Goal: Task Accomplishment & Management: Complete application form

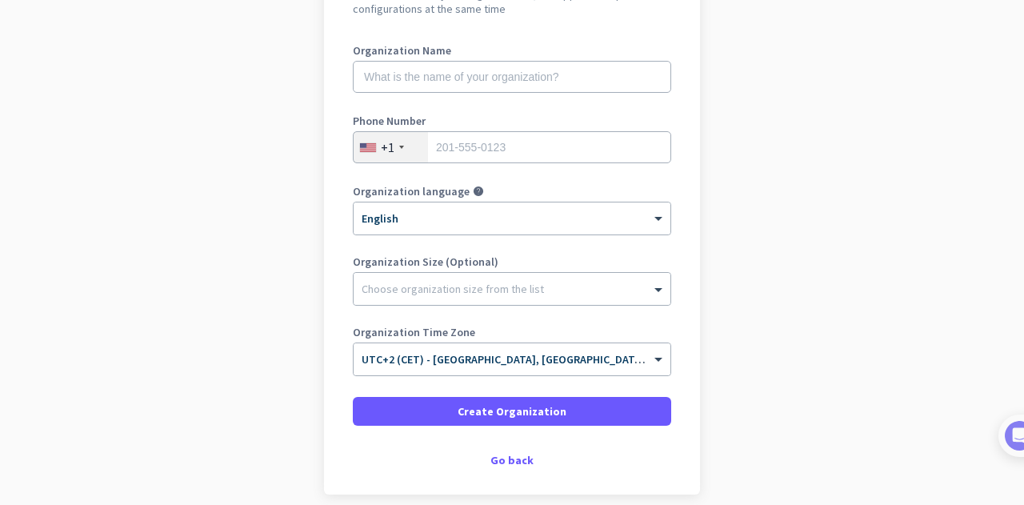
scroll to position [196, 0]
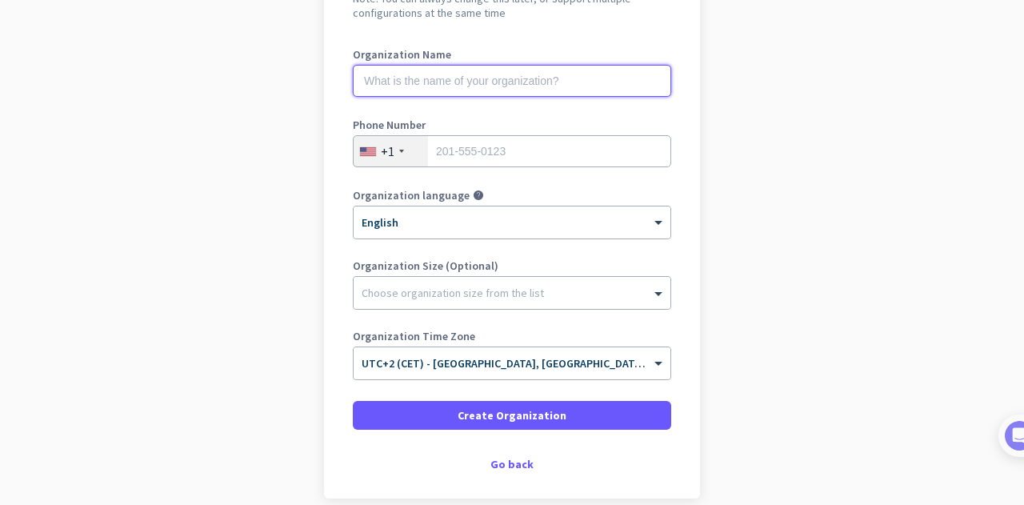
click at [566, 79] on input "text" at bounding box center [512, 81] width 318 height 32
type input "testnovi"
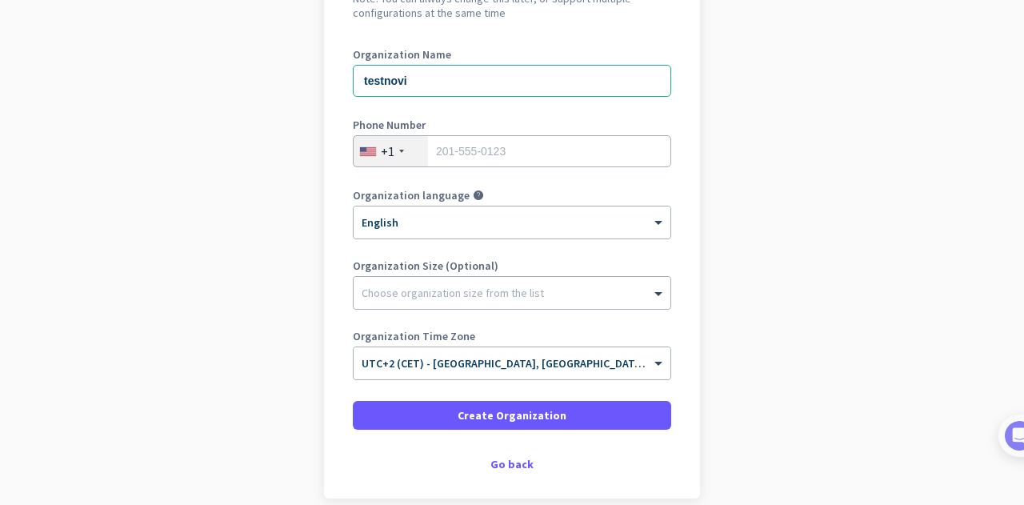
click at [392, 146] on div "+1" at bounding box center [390, 151] width 74 height 30
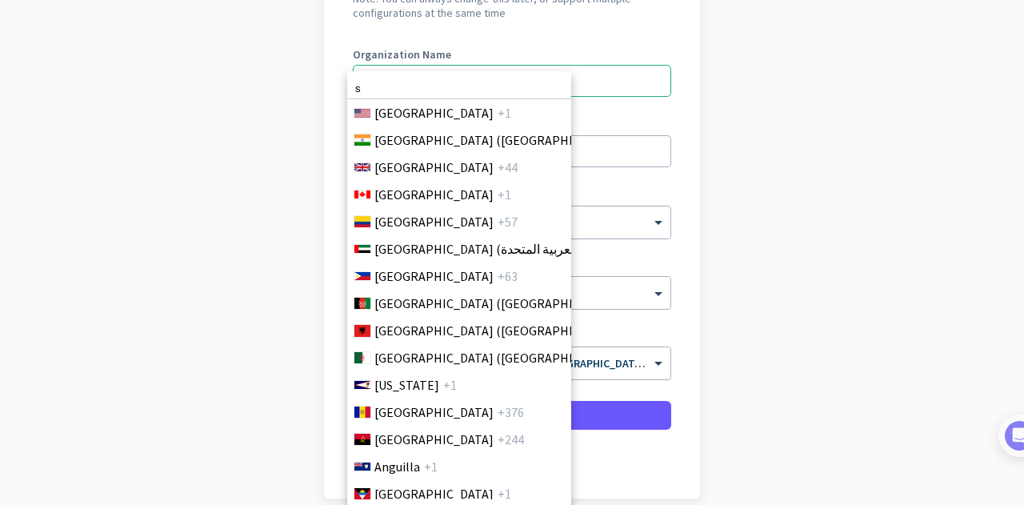
click at [411, 89] on input "s" at bounding box center [459, 88] width 224 height 21
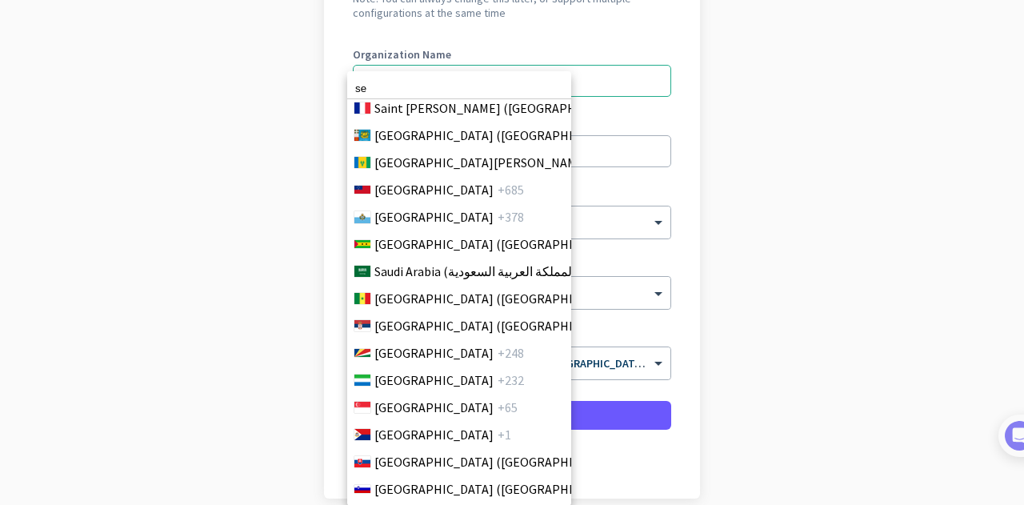
scroll to position [5149, 0]
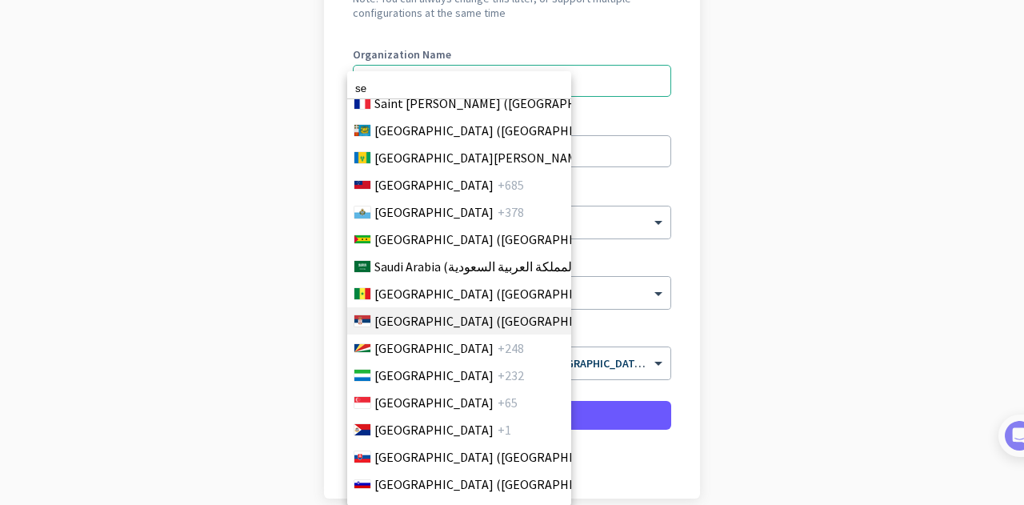
type input "se"
click at [445, 316] on span "[GEOGRAPHIC_DATA] ([GEOGRAPHIC_DATA])" at bounding box center [499, 320] width 250 height 19
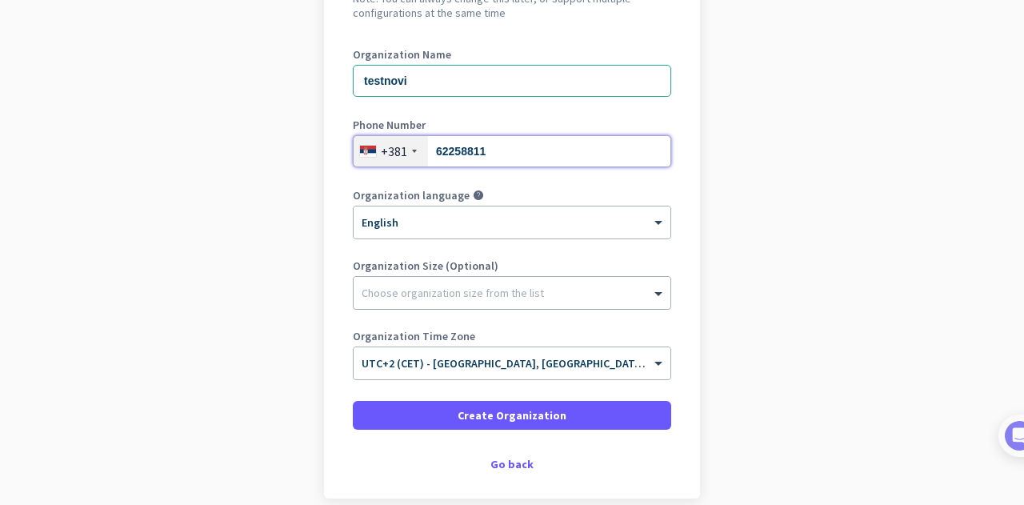
type input "62258811"
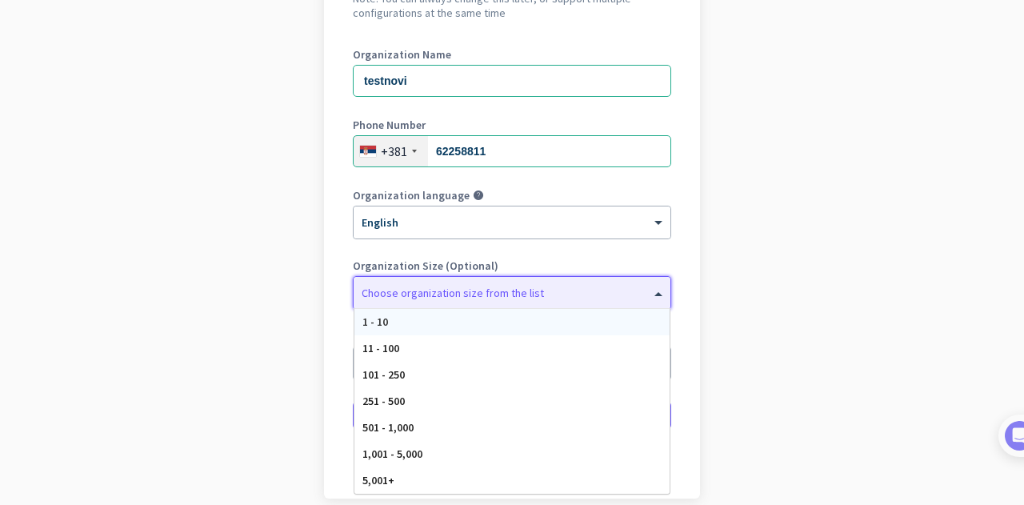
click at [432, 278] on div "Choose organization size from the list" at bounding box center [511, 293] width 317 height 32
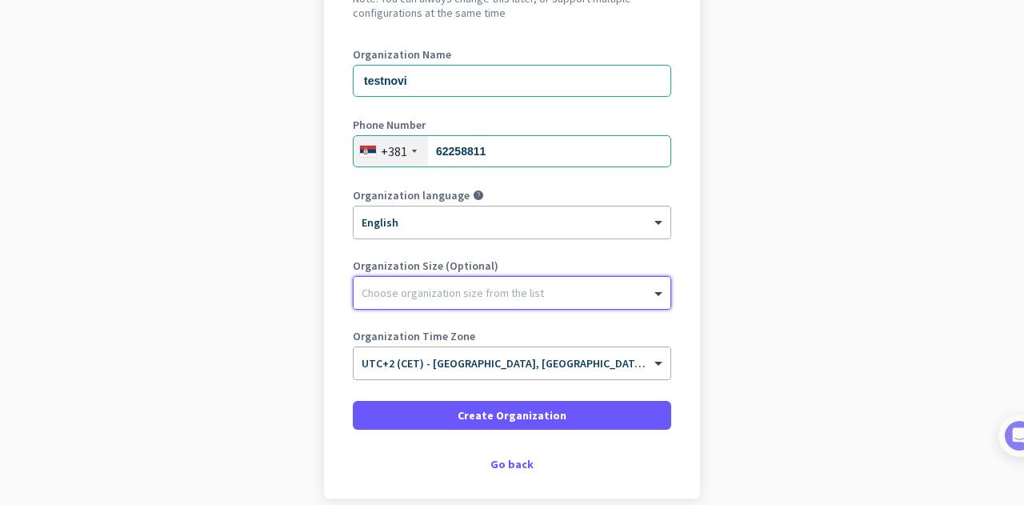
click at [432, 278] on div "Choose organization size from the list" at bounding box center [511, 293] width 317 height 32
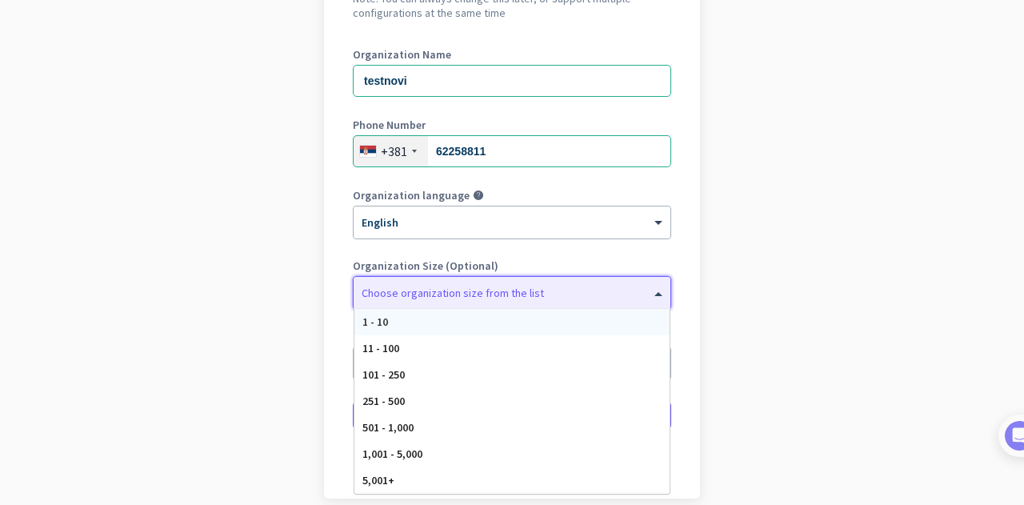
click at [485, 302] on div "Choose organization size from the list" at bounding box center [511, 293] width 317 height 32
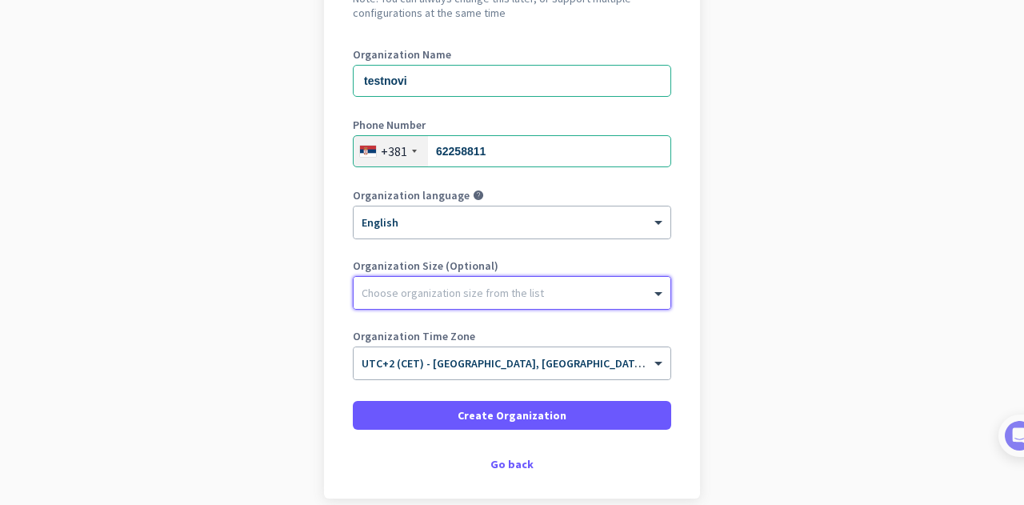
click at [485, 302] on div "Choose organization size from the list" at bounding box center [511, 293] width 317 height 32
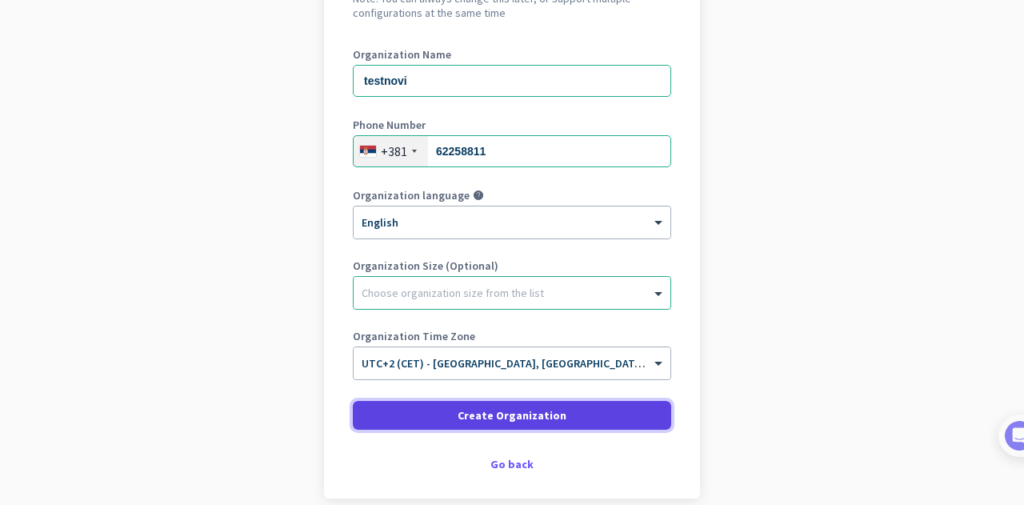
click at [492, 407] on span "Create Organization" at bounding box center [511, 415] width 109 height 16
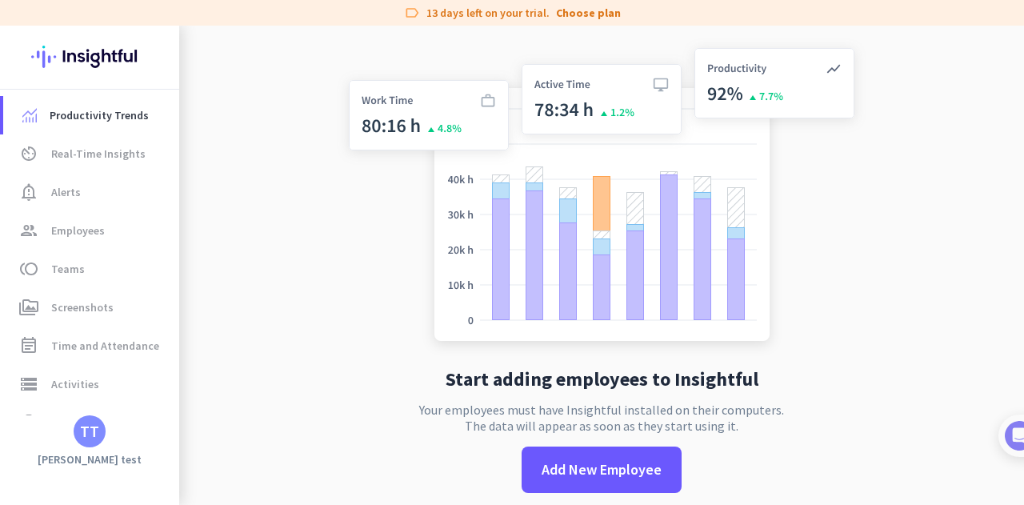
drag, startPoint x: 917, startPoint y: 369, endPoint x: 1021, endPoint y: 334, distance: 110.8
click at [1021, 334] on div "Start adding employees to Insightful Your employees must have Insightful instal…" at bounding box center [601, 265] width 845 height 479
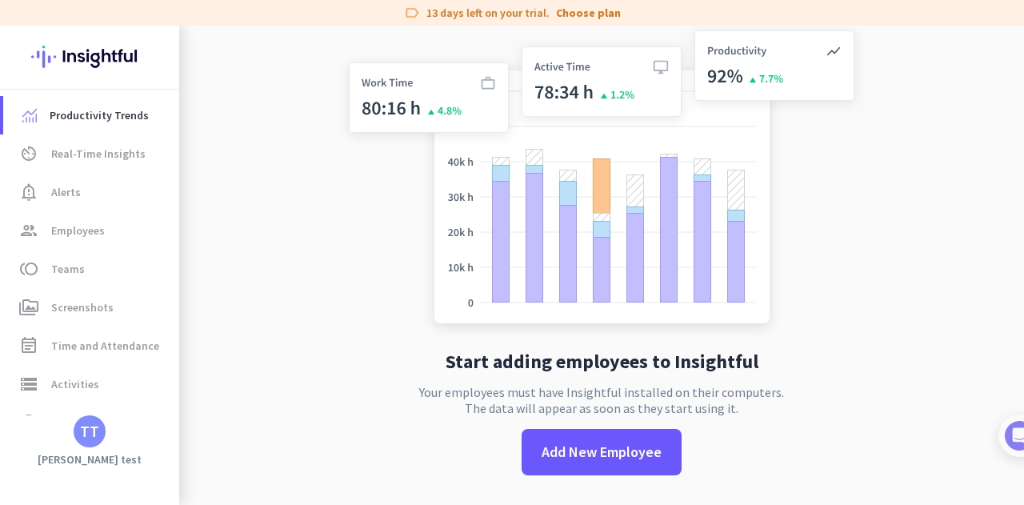
scroll to position [26, 0]
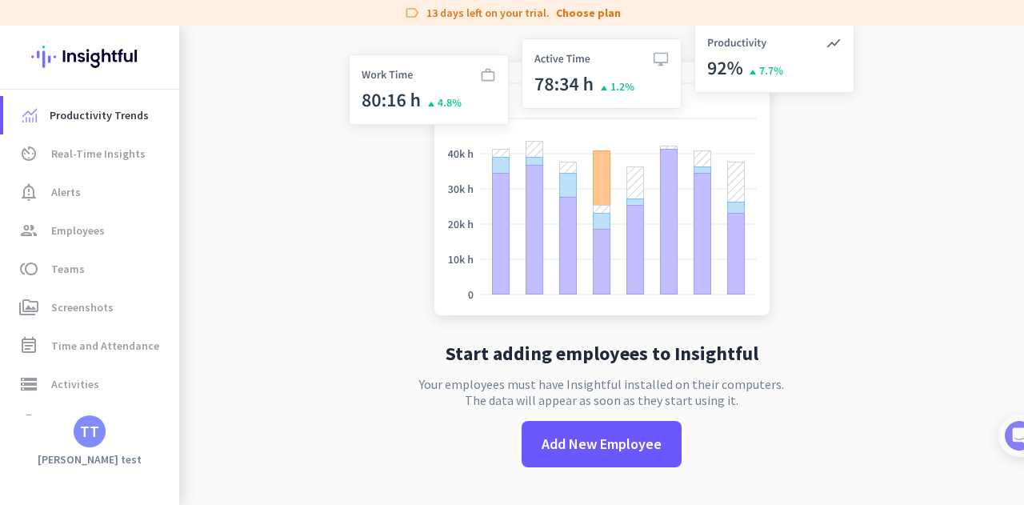
click at [984, 445] on app-no-employees "Start adding employees to Insightful Your employees must have Insightful instal…" at bounding box center [601, 252] width 845 height 505
click at [94, 426] on div "TT" at bounding box center [89, 431] width 19 height 16
click at [170, 401] on span "Sign out" at bounding box center [174, 400] width 97 height 14
